Goal: Navigation & Orientation: Find specific page/section

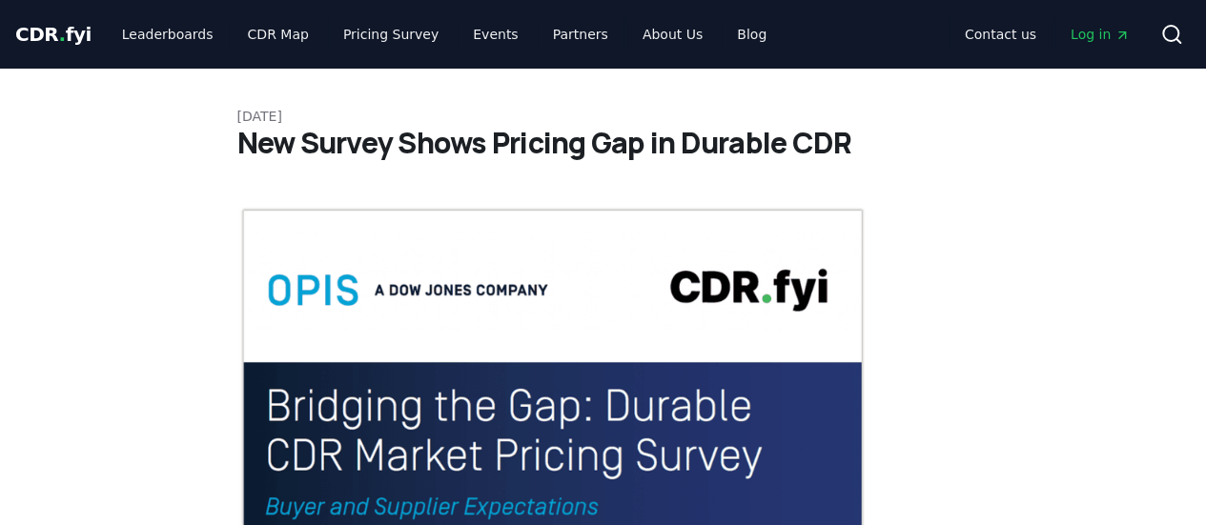
click at [60, 35] on span "CDR . fyi" at bounding box center [53, 34] width 76 height 23
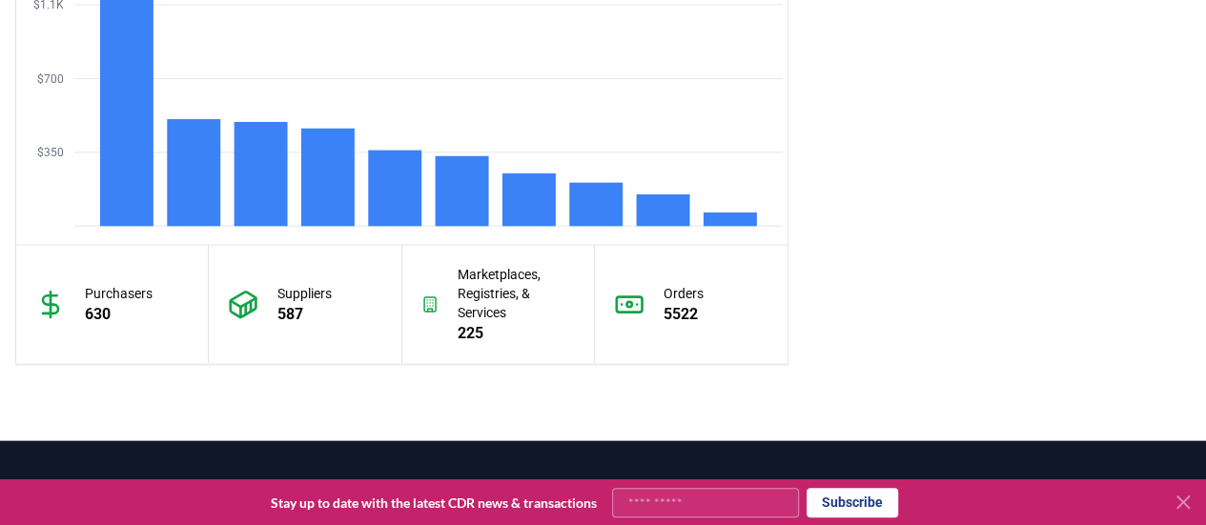
scroll to position [1941, 0]
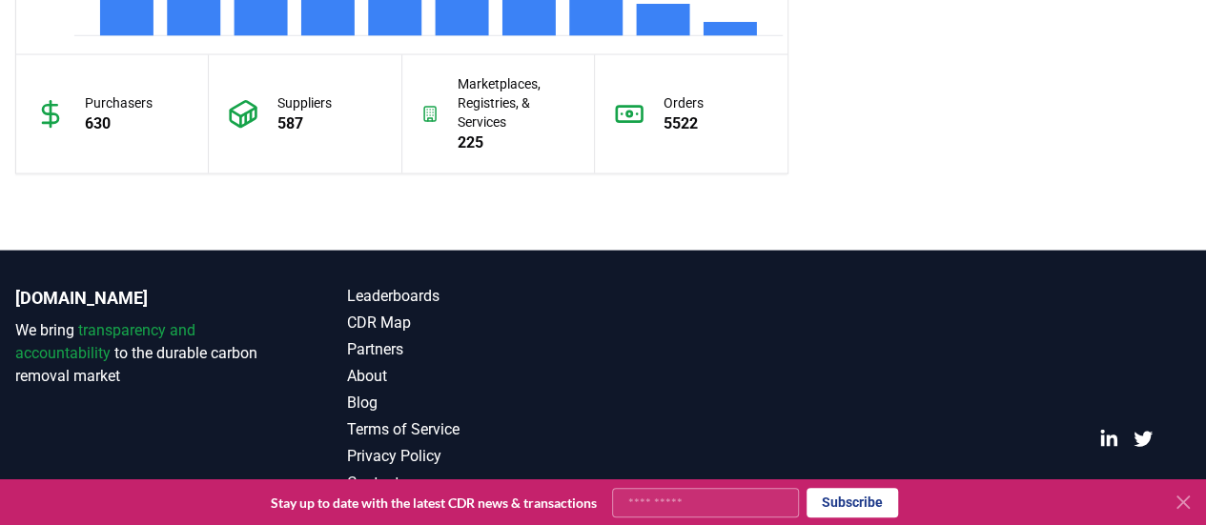
click at [1184, 502] on icon at bounding box center [1182, 502] width 11 height 11
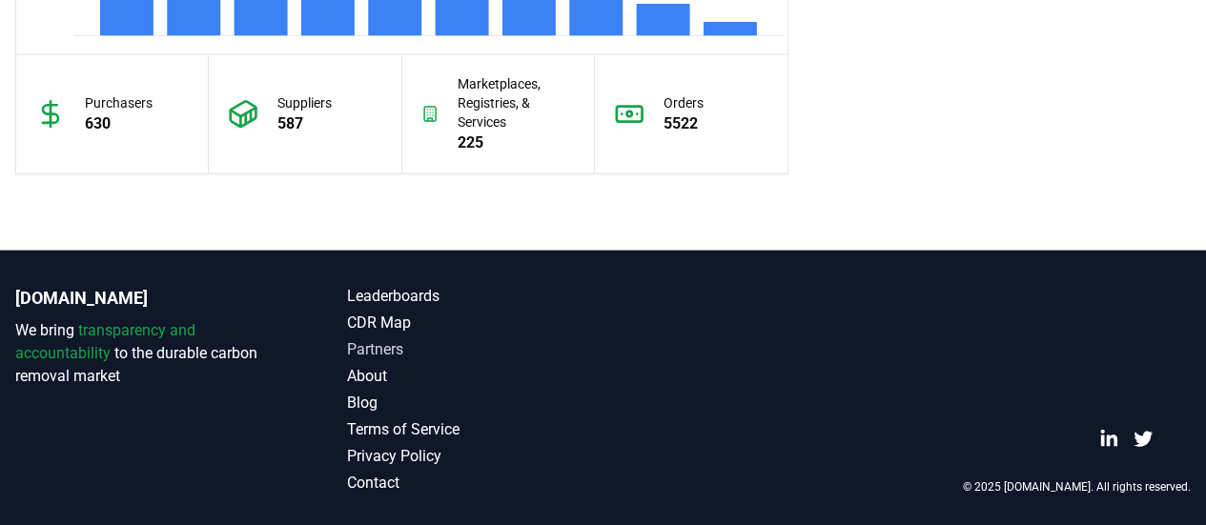
click at [388, 346] on link "Partners" at bounding box center [475, 349] width 256 height 23
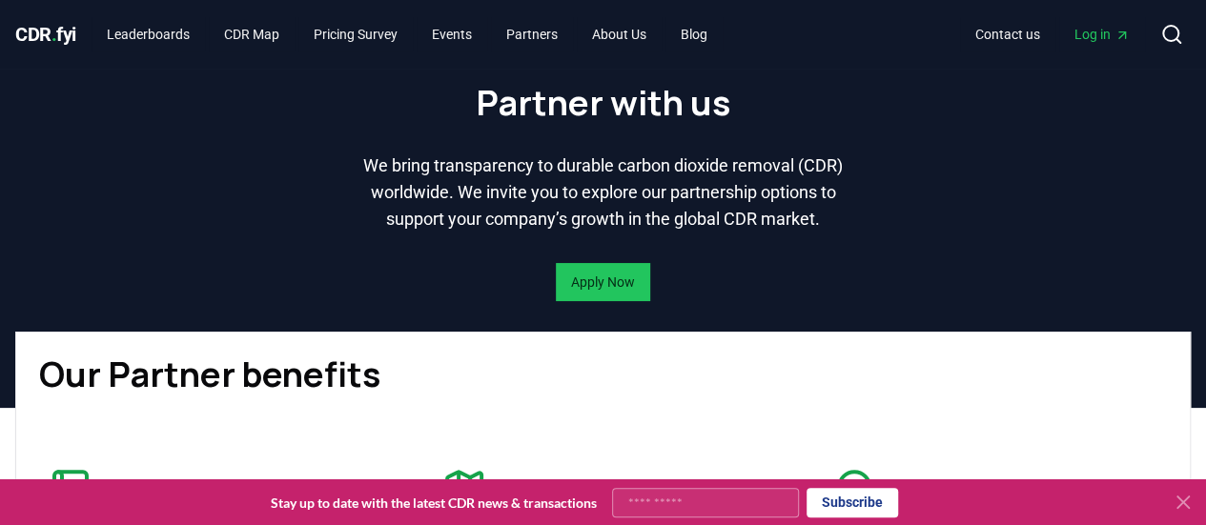
click at [1085, 30] on span "Log in" at bounding box center [1102, 34] width 55 height 19
